Goal: Check status: Check status

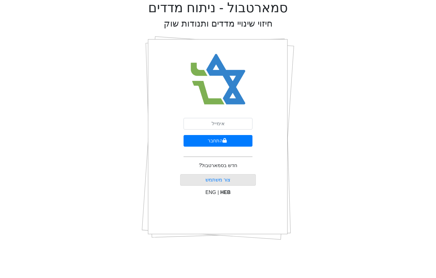
click at [92, 43] on div "סמארטבול - ניתוח מדדים חיזוי שינויי מדדים ותנודות שוק התחבר חדש בסמארטבול? צור …" at bounding box center [218, 122] width 427 height 245
click at [209, 125] on input "email" at bounding box center [218, 124] width 69 height 12
click at [184, 135] on button "התחבר" at bounding box center [218, 141] width 69 height 12
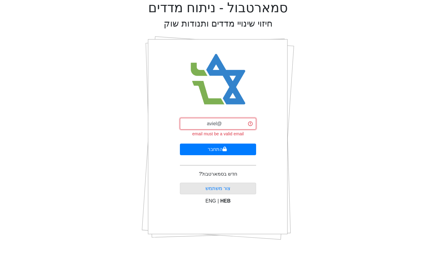
type input "[EMAIL_ADDRESS][DOMAIN_NAME]"
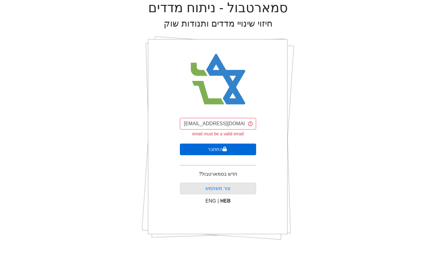
click at [189, 150] on button "התחבר" at bounding box center [218, 149] width 76 height 12
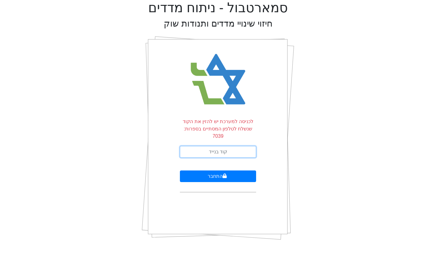
drag, startPoint x: 230, startPoint y: 145, endPoint x: 237, endPoint y: 137, distance: 10.0
click at [231, 146] on input "text" at bounding box center [218, 152] width 76 height 12
type input "437196"
click at [180, 170] on button "התחבר" at bounding box center [218, 176] width 76 height 12
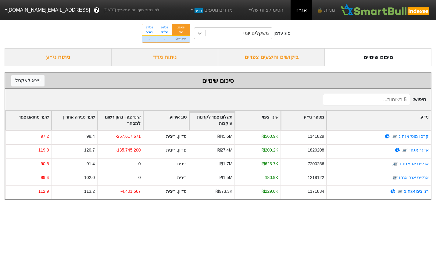
click at [201, 35] on icon at bounding box center [200, 33] width 6 height 6
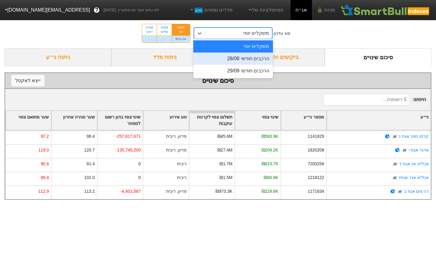
click at [250, 61] on div "הרכבים חודשי 28/08" at bounding box center [233, 58] width 80 height 12
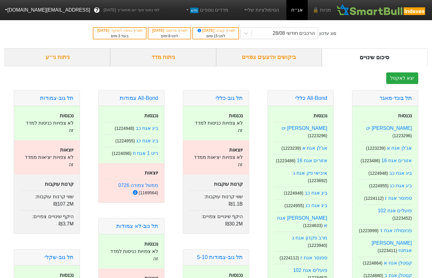
click at [298, 60] on div "ביקושים והיצעים צפויים" at bounding box center [269, 57] width 106 height 18
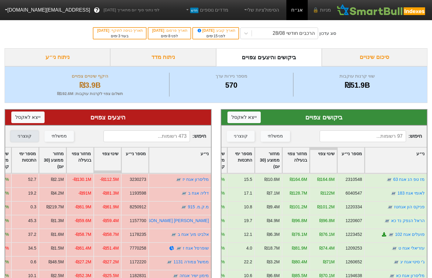
click at [25, 137] on div "קונצרני" at bounding box center [25, 136] width 14 height 7
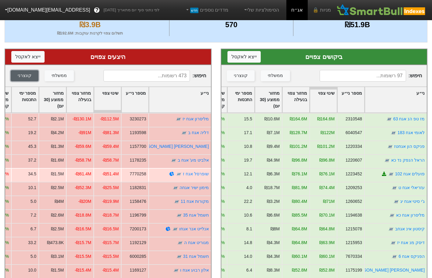
scroll to position [61, 0]
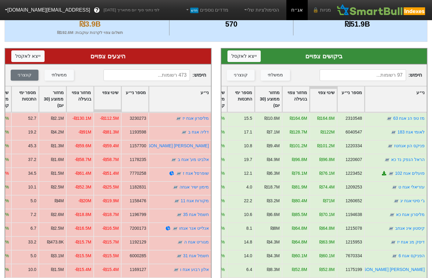
click at [85, 90] on div "מחזור צפוי בנעילה" at bounding box center [80, 98] width 27 height 25
click at [83, 98] on div "מחזור צפוי בנעילה" at bounding box center [80, 98] width 27 height 25
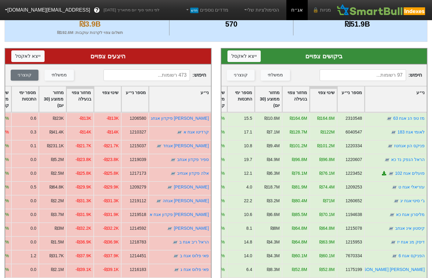
click at [83, 98] on div "מחזור צפוי בנעילה" at bounding box center [80, 98] width 27 height 25
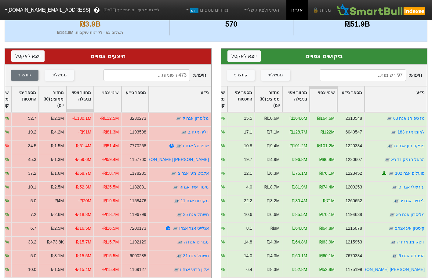
scroll to position [0, 0]
